Goal: Task Accomplishment & Management: Use online tool/utility

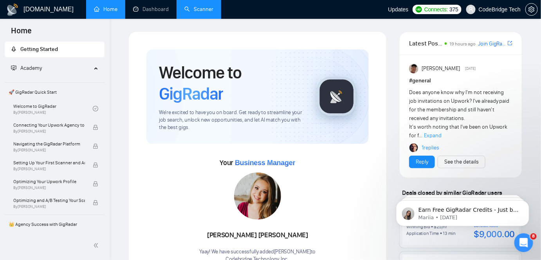
click at [201, 13] on link "Scanner" at bounding box center [198, 9] width 29 height 7
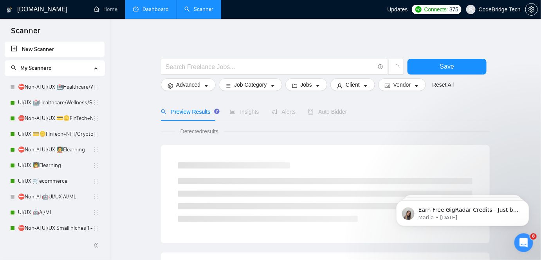
click at [162, 7] on link "Dashboard" at bounding box center [151, 9] width 36 height 7
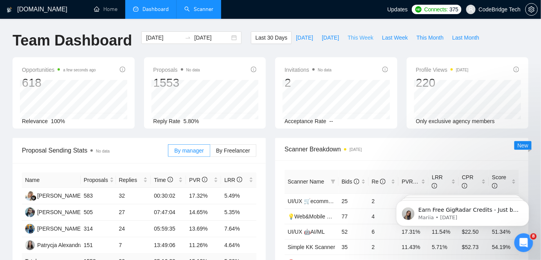
click at [351, 40] on span "This Week" at bounding box center [361, 37] width 26 height 9
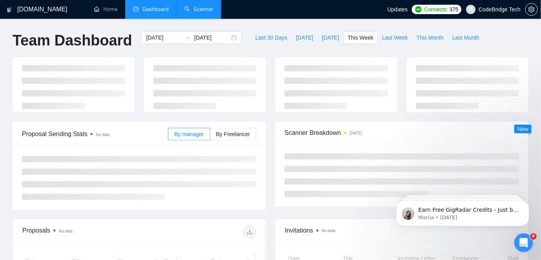
type input "2025-08-11"
type input "2025-08-17"
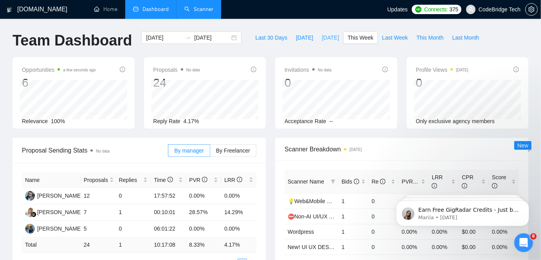
click at [322, 40] on span "Yesterday" at bounding box center [330, 37] width 17 height 9
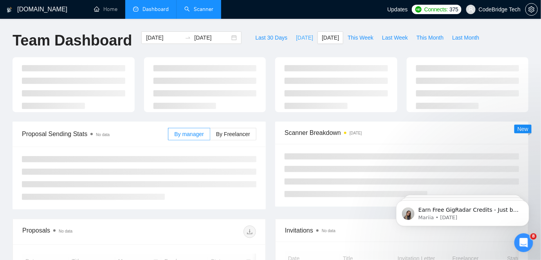
type input "2025-08-10"
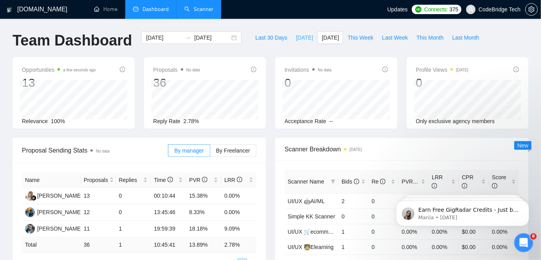
click at [296, 41] on span "Today" at bounding box center [304, 37] width 17 height 9
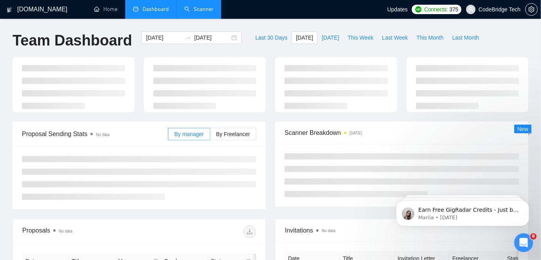
type input "2025-08-11"
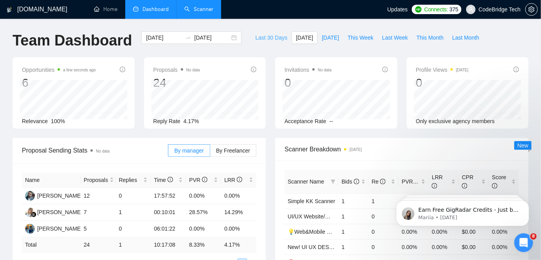
click at [261, 37] on span "Last 30 Days" at bounding box center [271, 37] width 32 height 9
type input "2025-07-12"
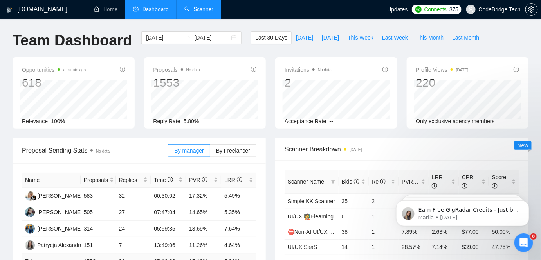
click at [211, 7] on link "Scanner" at bounding box center [198, 9] width 29 height 7
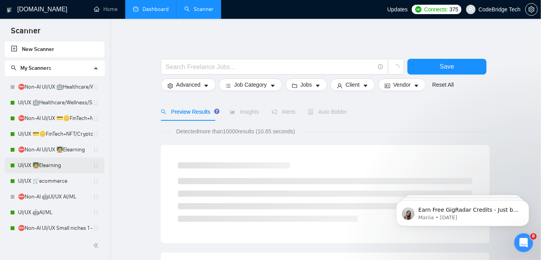
scroll to position [142, 0]
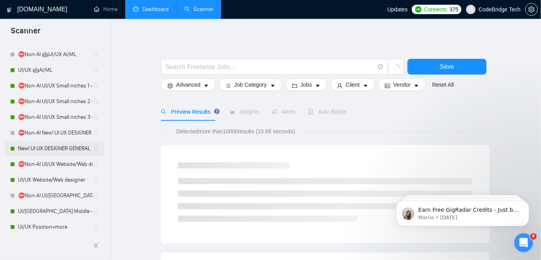
click at [71, 151] on link "New! UI UX DESIGNER GENERAL" at bounding box center [55, 149] width 75 height 16
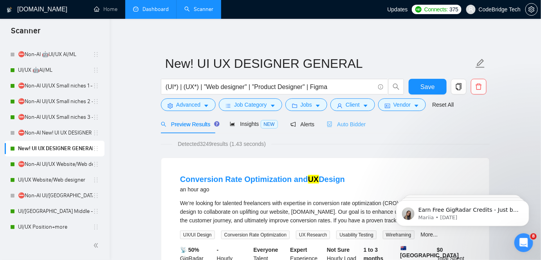
click at [345, 128] on div "Auto Bidder" at bounding box center [346, 124] width 39 height 18
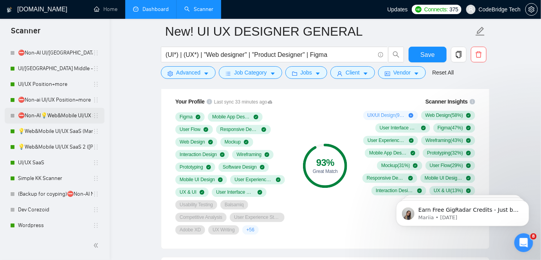
scroll to position [349, 0]
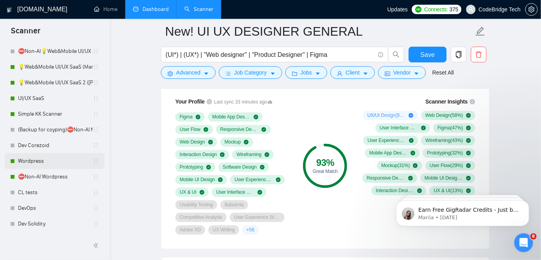
click at [29, 162] on link "Wordpress" at bounding box center [55, 161] width 75 height 16
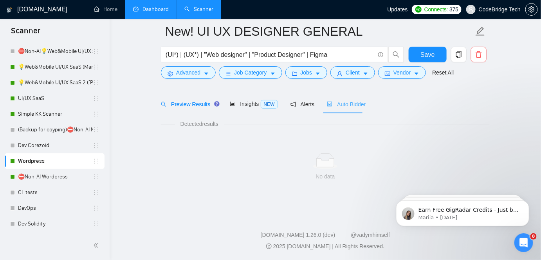
scroll to position [26, 0]
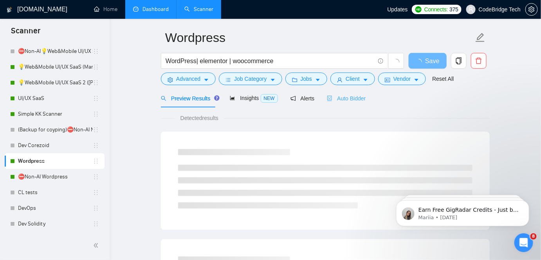
click at [340, 103] on div "Auto Bidder" at bounding box center [346, 98] width 39 height 18
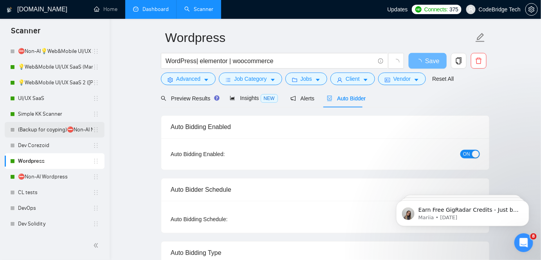
radio input "false"
radio input "true"
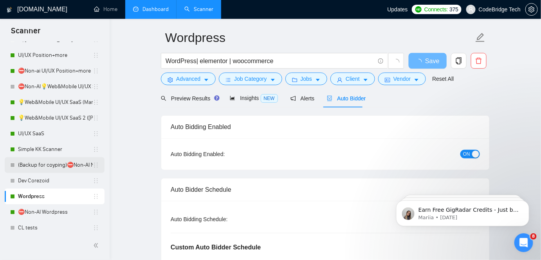
scroll to position [313, 0]
click at [27, 133] on link "UI/UX SaaS" at bounding box center [55, 134] width 75 height 16
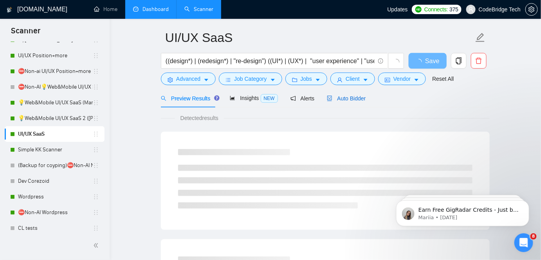
click at [330, 99] on span "Auto Bidder" at bounding box center [346, 98] width 39 height 6
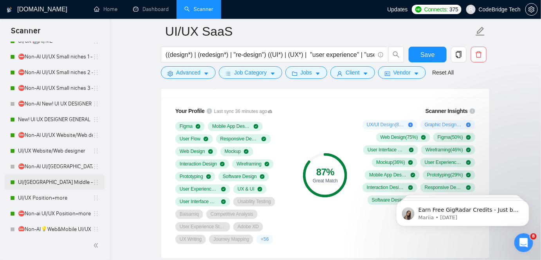
scroll to position [242, 0]
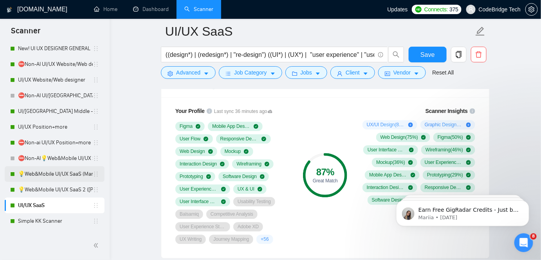
click at [40, 176] on link "💡Web&Mobile UI/UX SaaS (Mariia)" at bounding box center [55, 174] width 75 height 16
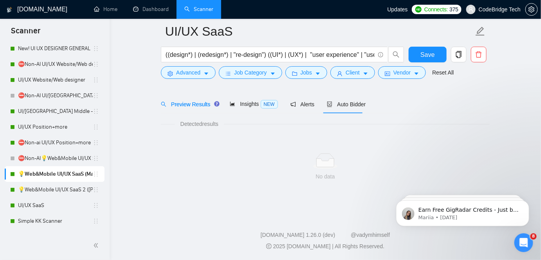
scroll to position [26, 0]
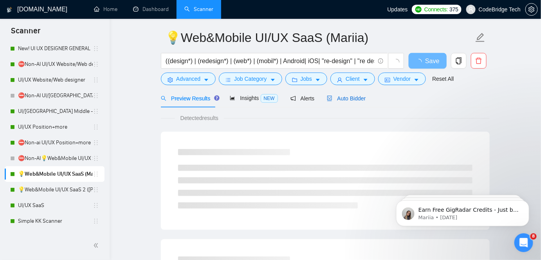
click at [345, 98] on span "Auto Bidder" at bounding box center [346, 98] width 39 height 6
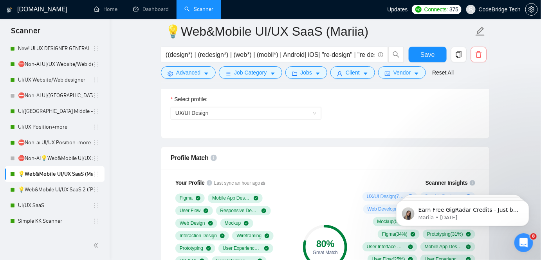
scroll to position [523, 0]
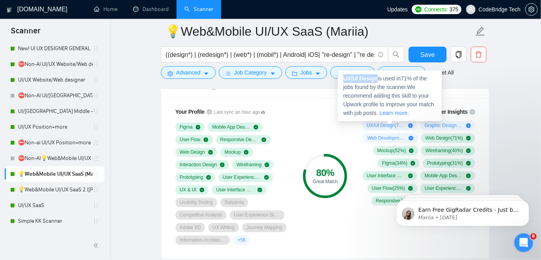
drag, startPoint x: 377, startPoint y: 78, endPoint x: 345, endPoint y: 78, distance: 32.9
click at [345, 78] on strong "UX/UI Design" at bounding box center [360, 78] width 34 height 6
copy strong "UX/UI Design"
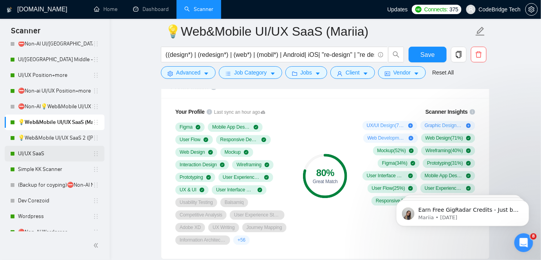
scroll to position [278, 0]
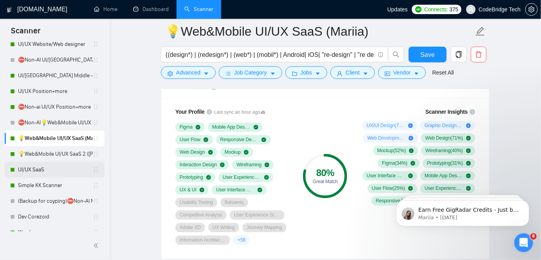
click at [43, 91] on link "UI/UX Position+more" at bounding box center [55, 91] width 75 height 16
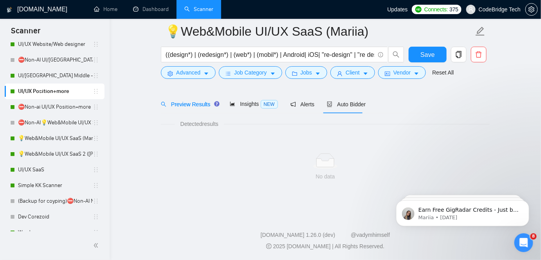
scroll to position [26, 0]
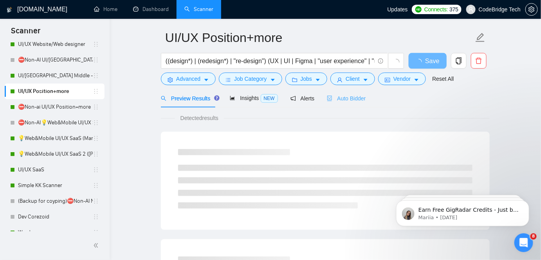
click at [328, 92] on div "Auto Bidder" at bounding box center [346, 98] width 39 height 18
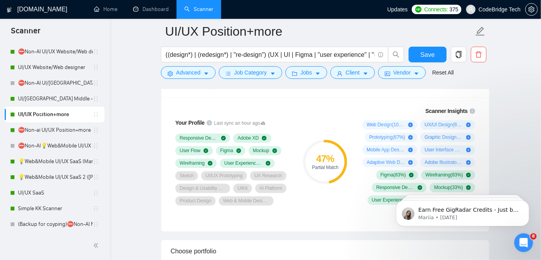
scroll to position [242, 0]
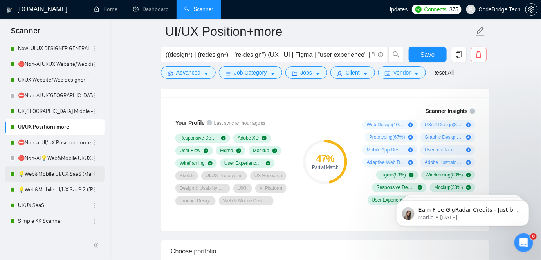
click at [52, 171] on link "💡Web&Mobile UI/UX SaaS (Mariia)" at bounding box center [55, 174] width 75 height 16
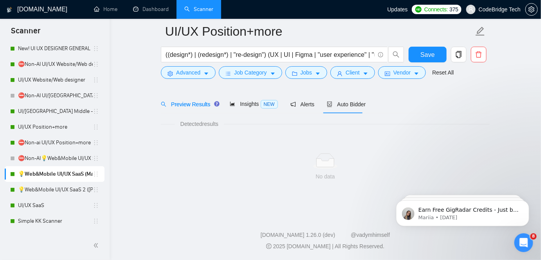
scroll to position [26, 0]
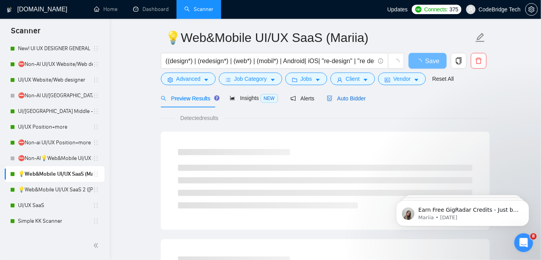
click at [355, 98] on span "Auto Bidder" at bounding box center [346, 98] width 39 height 6
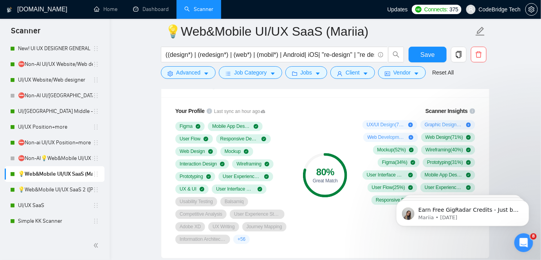
scroll to position [560, 0]
